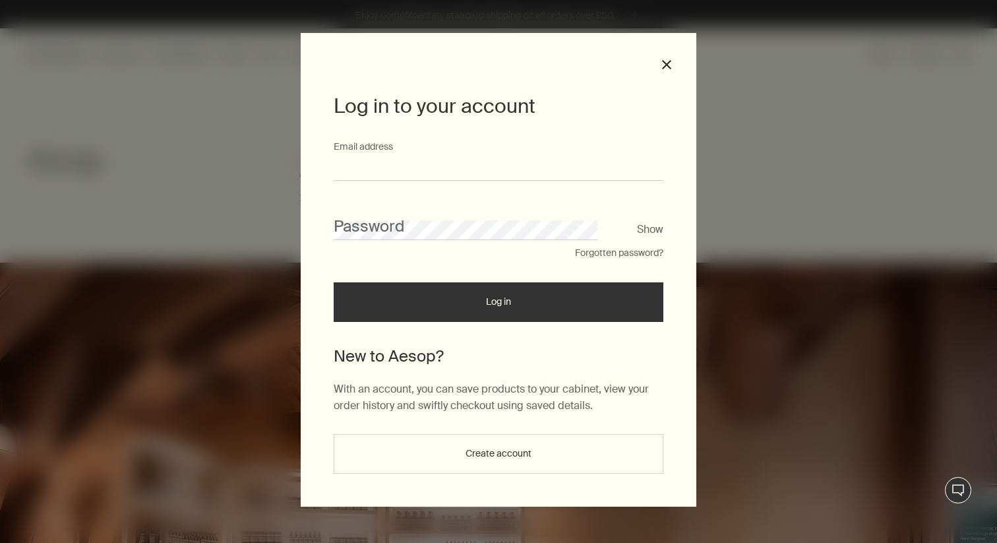
click at [404, 168] on input "Email address" at bounding box center [499, 168] width 330 height 24
type input "**********"
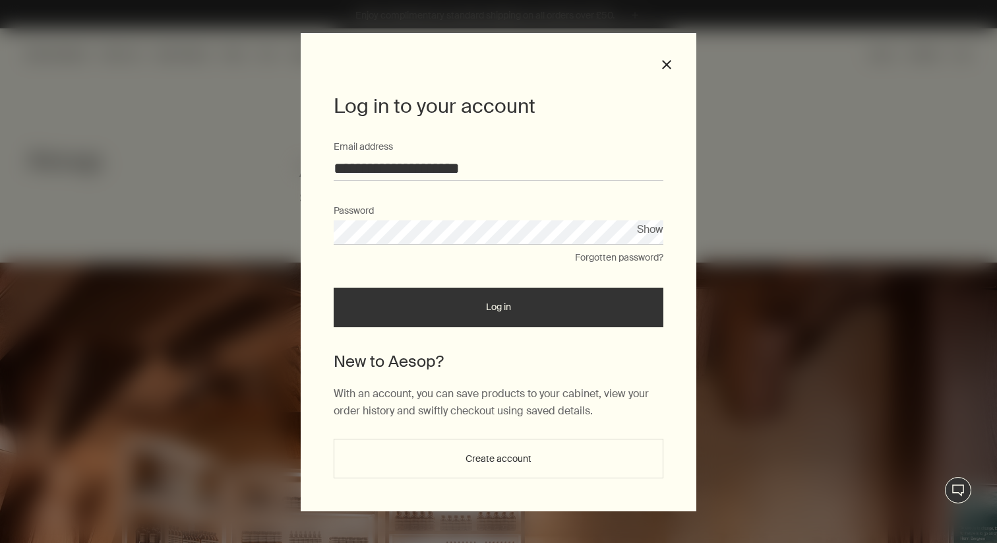
click at [414, 300] on button "Log in" at bounding box center [499, 308] width 330 height 40
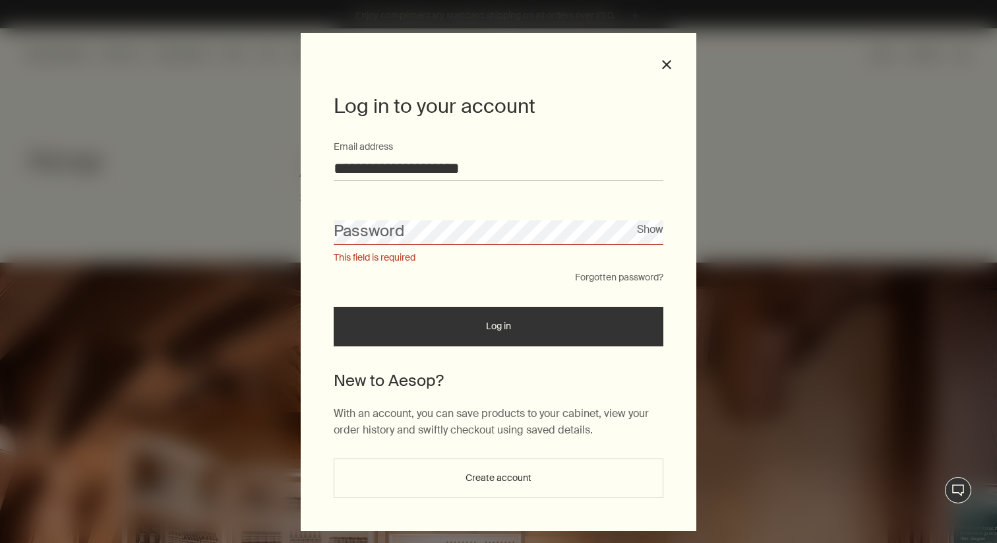
click at [646, 226] on button "Show" at bounding box center [650, 229] width 26 height 18
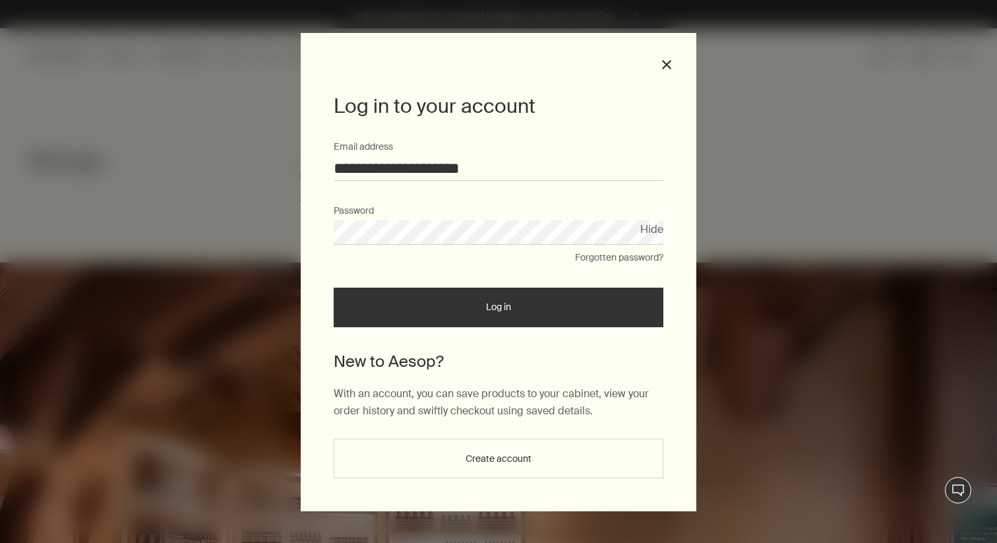
click at [499, 309] on button "Log in" at bounding box center [499, 308] width 330 height 40
click at [423, 317] on button "Log in" at bounding box center [499, 308] width 330 height 40
click at [474, 310] on button "Log in" at bounding box center [499, 308] width 330 height 40
click at [500, 324] on button "Log in" at bounding box center [499, 308] width 330 height 40
